Goal: Transaction & Acquisition: Download file/media

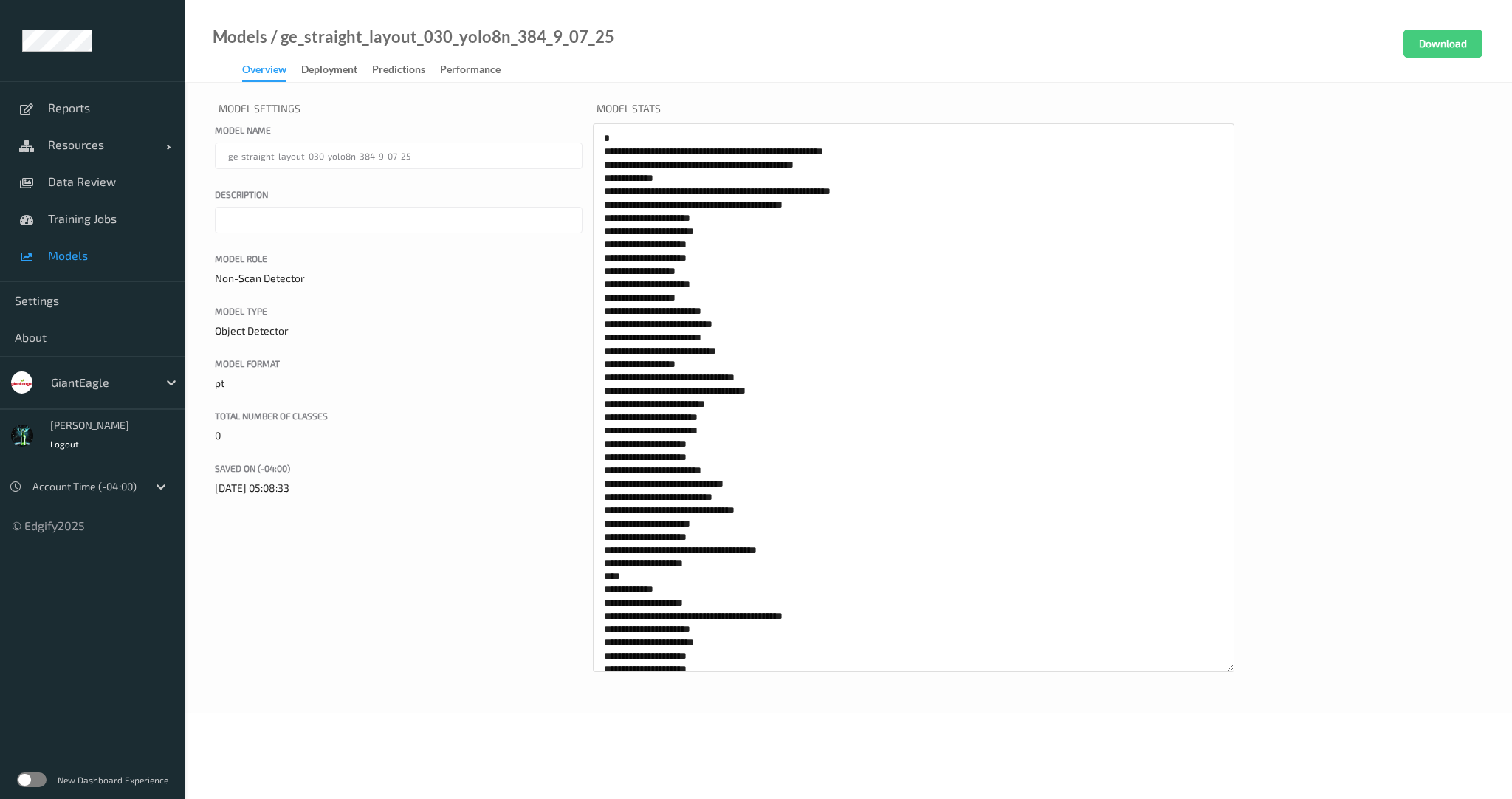
click at [85, 254] on span "Models" at bounding box center [108, 255] width 122 height 15
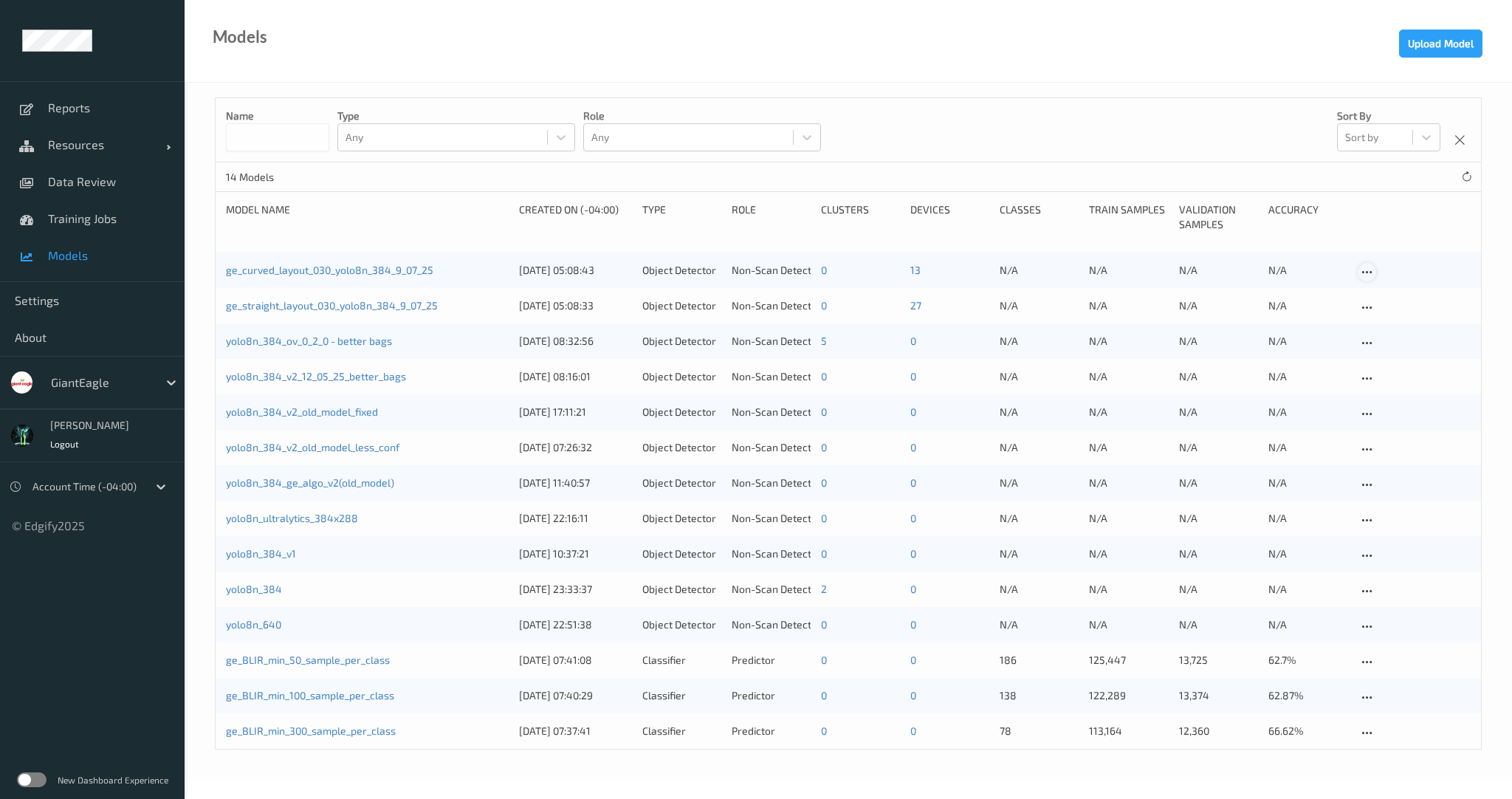
click at [1370, 270] on icon at bounding box center [1367, 272] width 13 height 13
click at [1385, 329] on div "Download model" at bounding box center [1517, 325] width 319 height 27
click at [308, 271] on link "ge_curved_layout_030_yolo8n_384_9_07_25" at bounding box center [329, 269] width 208 height 13
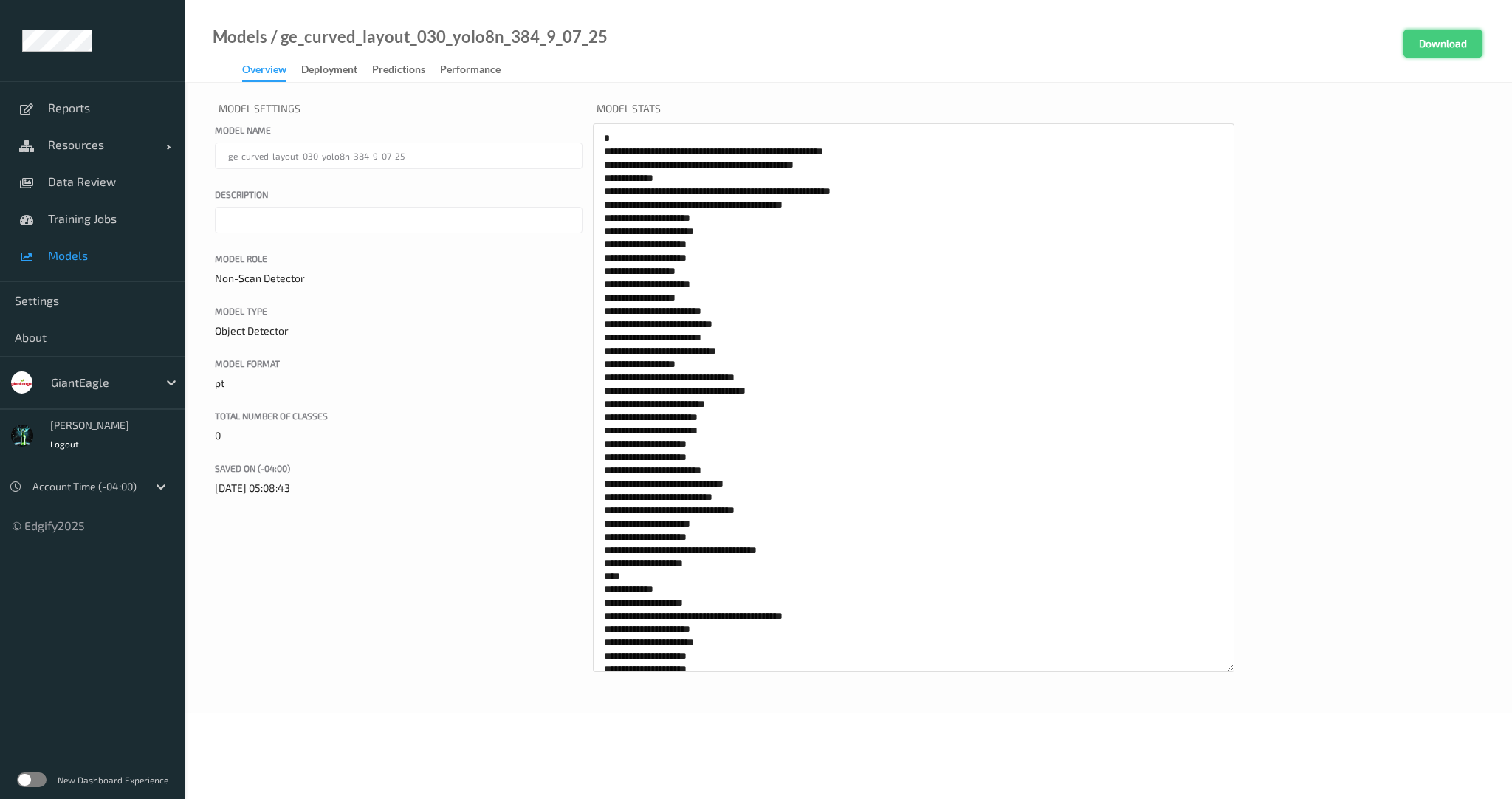
click at [1432, 45] on button "Download" at bounding box center [1443, 44] width 79 height 28
